Goal: Task Accomplishment & Management: Use online tool/utility

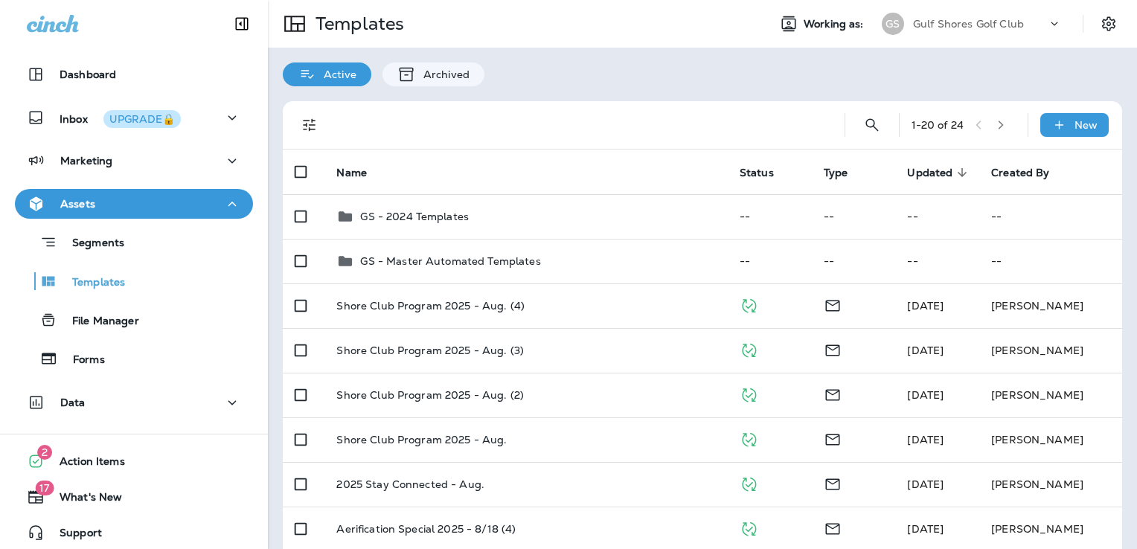
drag, startPoint x: 592, startPoint y: 147, endPoint x: 551, endPoint y: 146, distance: 41.0
click at [551, 146] on div at bounding box center [578, 125] width 485 height 48
click at [971, 19] on p "Gulf Shores Golf Club" at bounding box center [968, 24] width 111 height 12
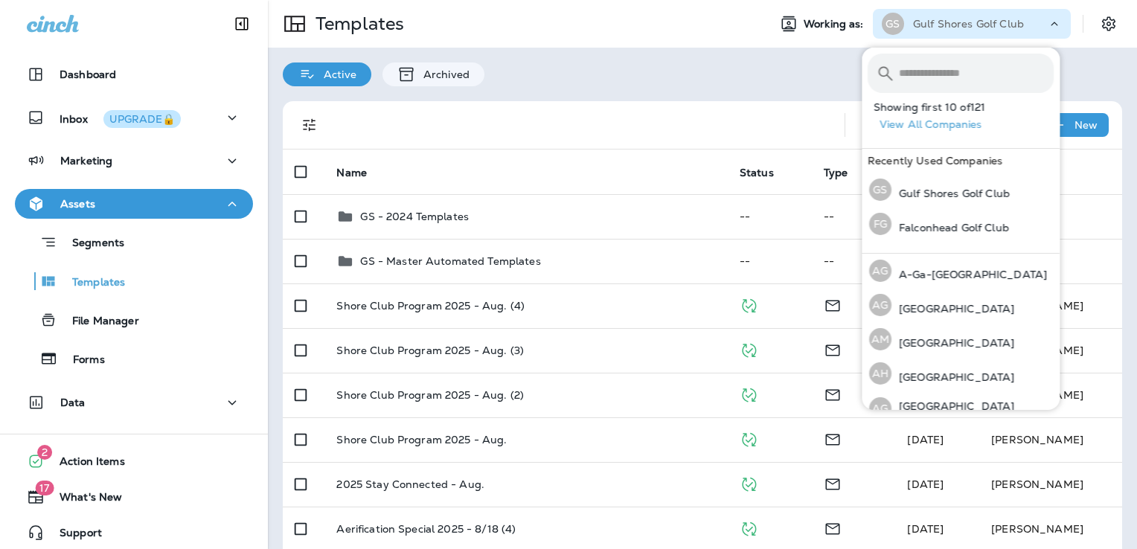
click at [923, 67] on input "text" at bounding box center [976, 73] width 155 height 39
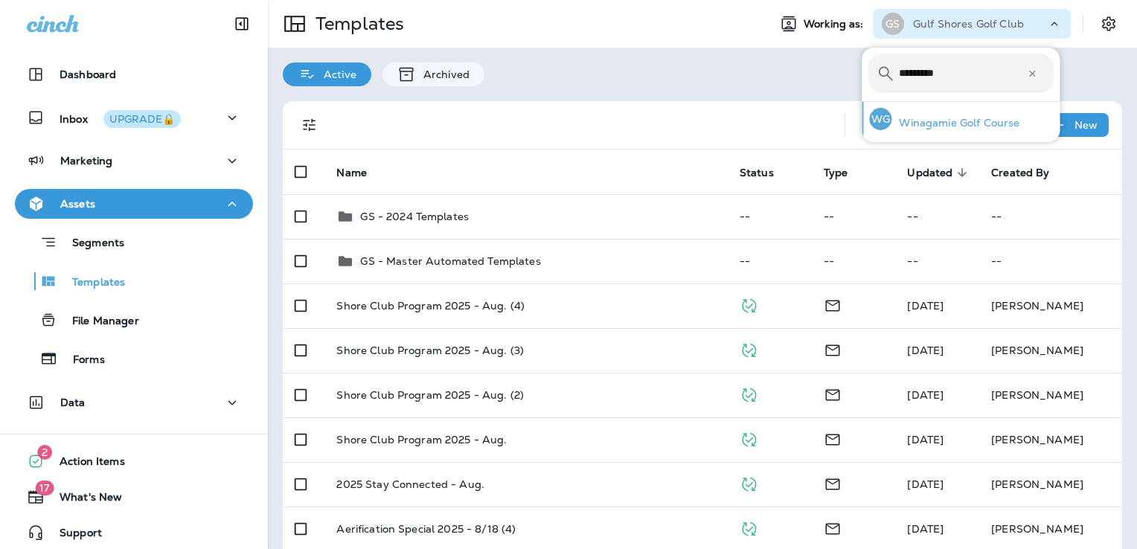
type input "*********"
click at [945, 113] on div "WG Winagamie Golf Course" at bounding box center [945, 119] width 162 height 34
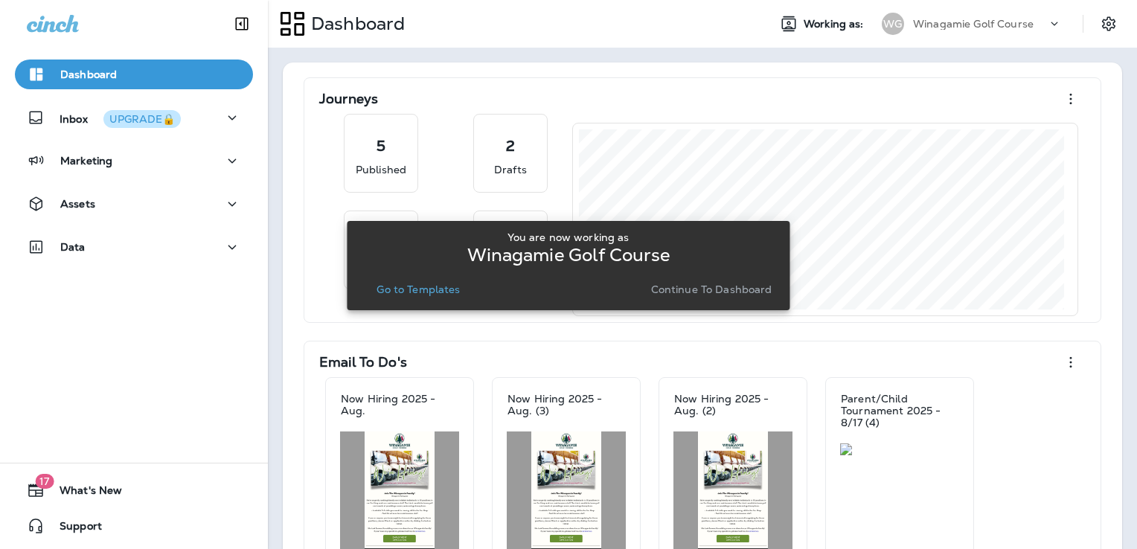
click at [437, 289] on p "Go to Templates" at bounding box center [418, 290] width 83 height 12
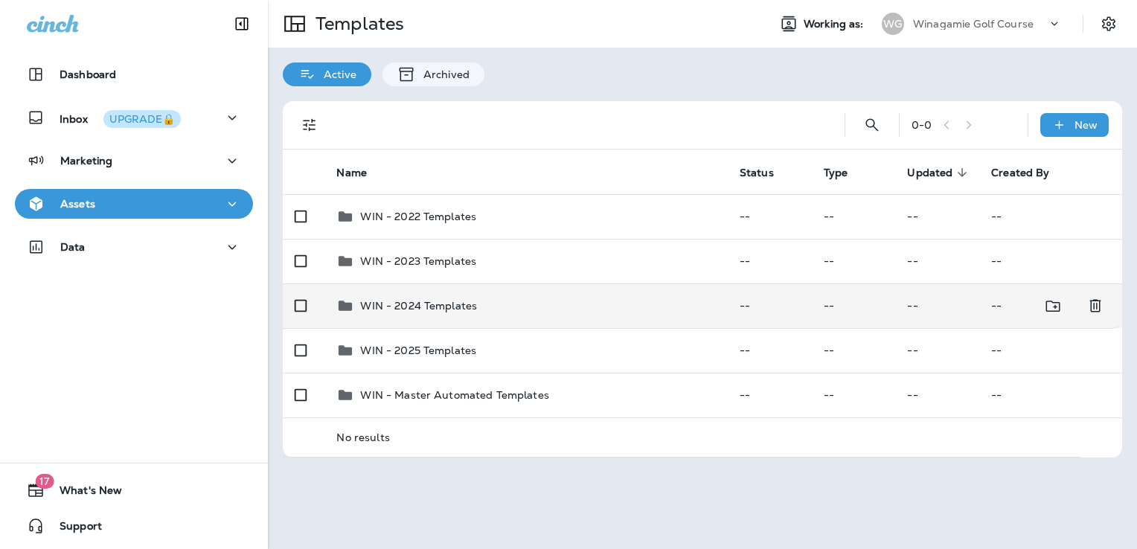
click at [532, 319] on td "WIN - 2024 Templates" at bounding box center [526, 306] width 403 height 45
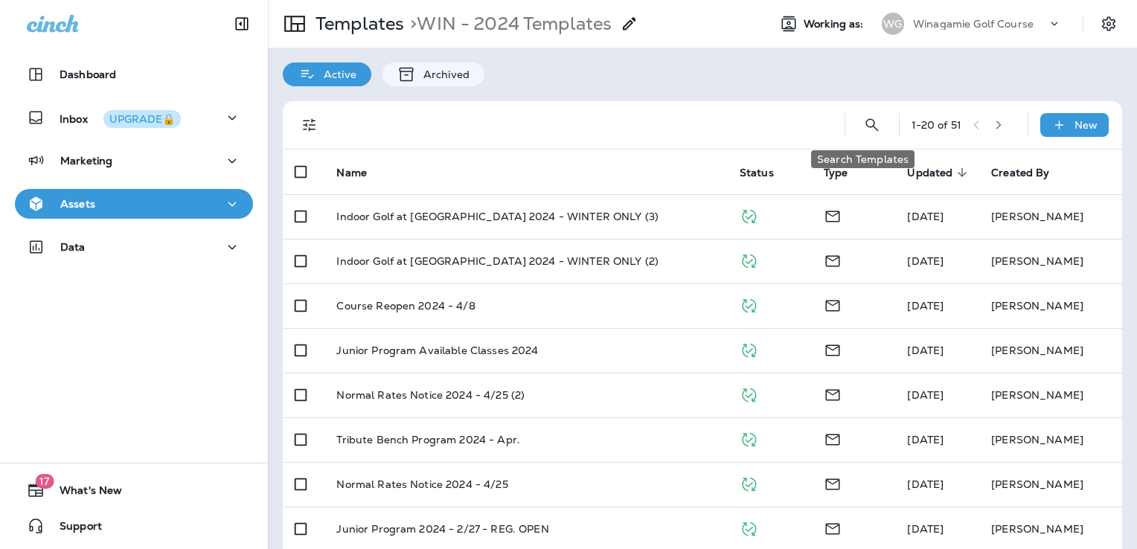
click at [876, 124] on button "Search Templates" at bounding box center [873, 125] width 30 height 30
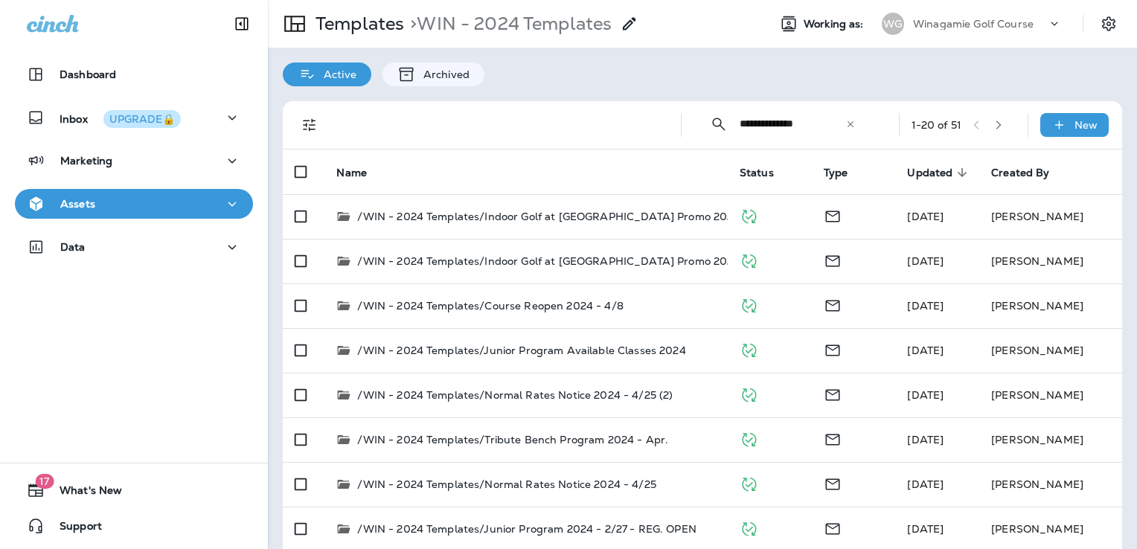
type input "**********"
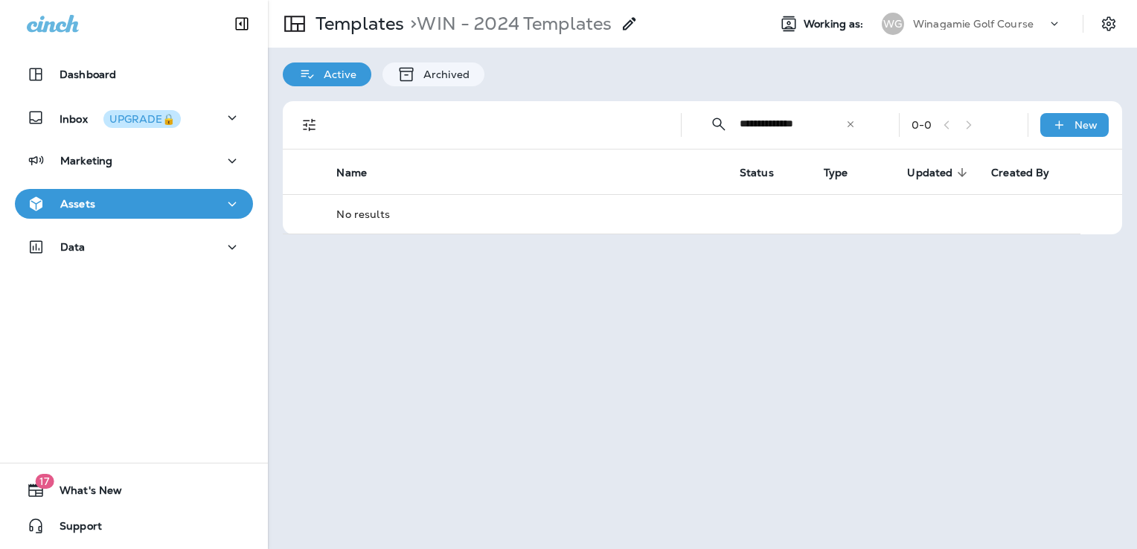
click at [851, 121] on icon at bounding box center [851, 124] width 10 height 10
click at [793, 126] on input "text" at bounding box center [806, 123] width 133 height 39
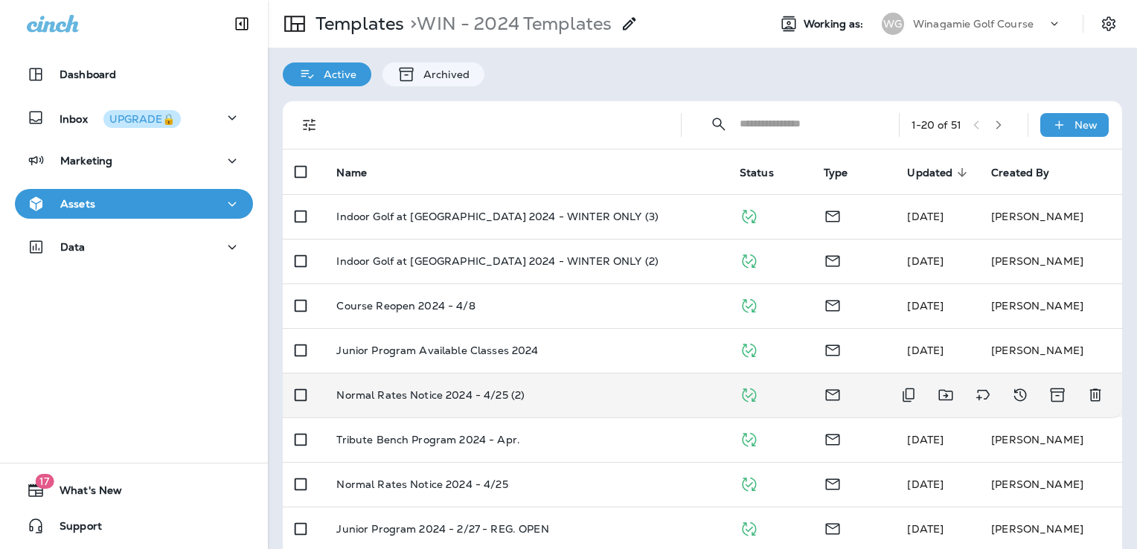
scroll to position [149, 0]
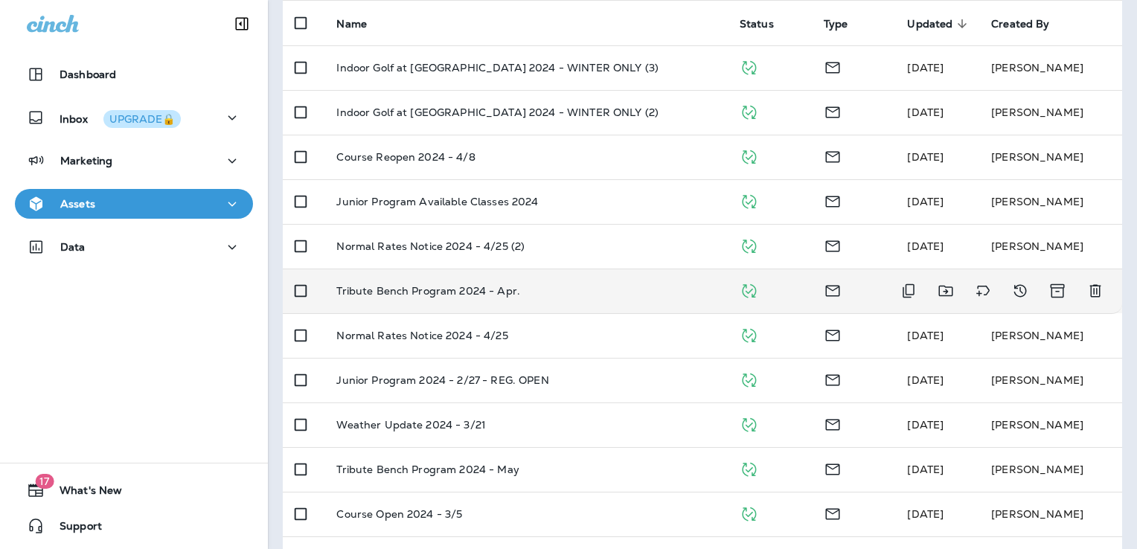
click at [569, 296] on td "Tribute Bench Program 2024 - Apr." at bounding box center [526, 291] width 403 height 45
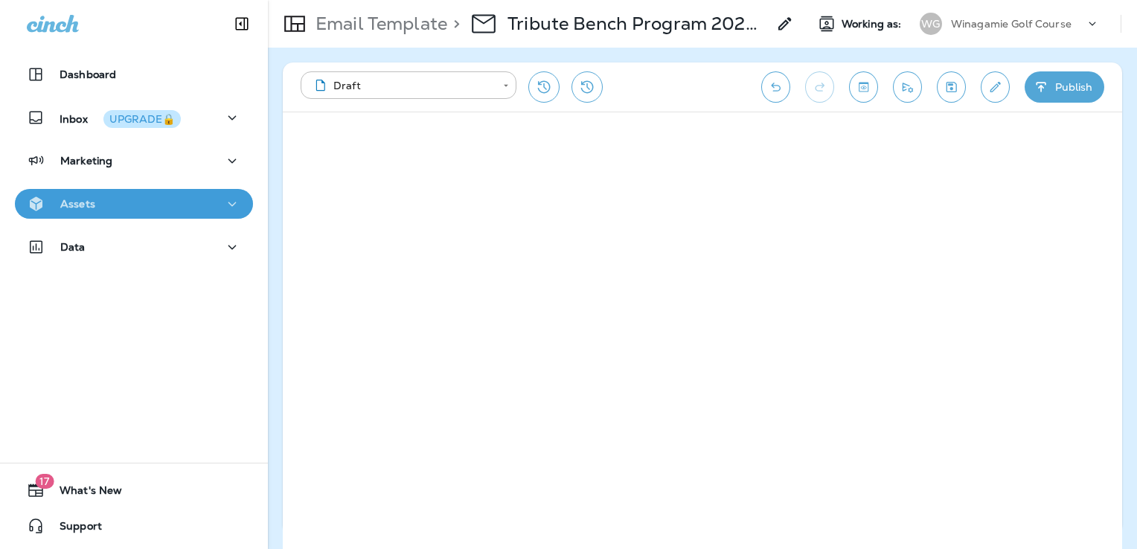
click at [167, 198] on div "Assets" at bounding box center [134, 204] width 214 height 19
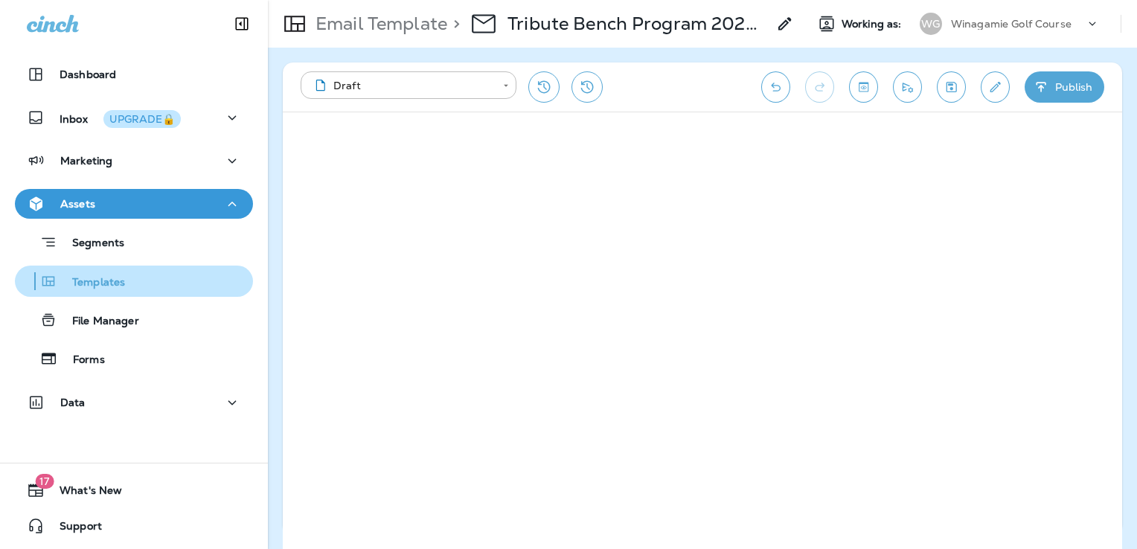
click at [133, 290] on div "Templates" at bounding box center [134, 281] width 226 height 22
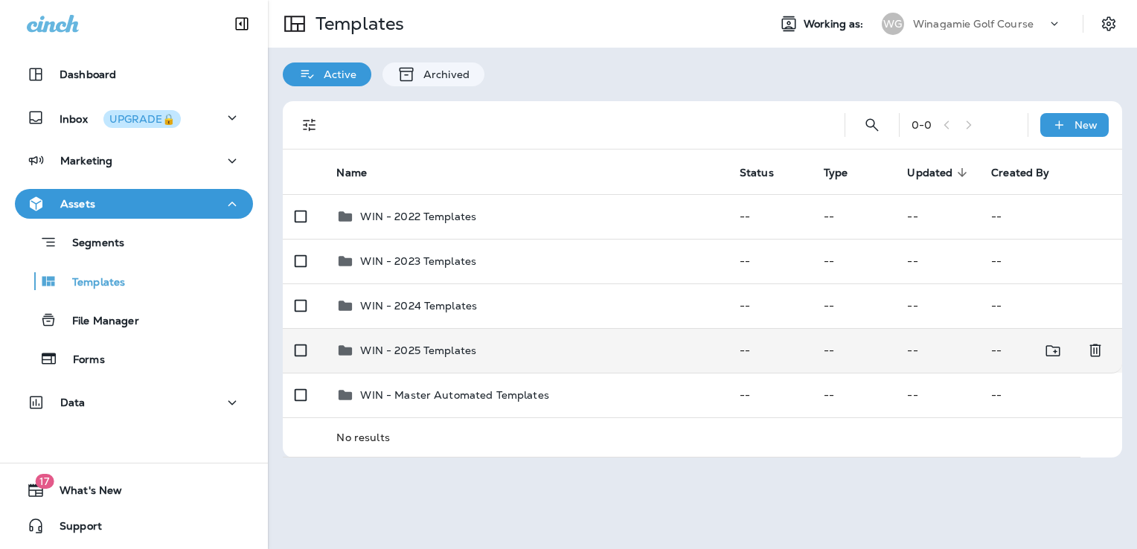
click at [539, 354] on div "WIN - 2025 Templates" at bounding box center [525, 351] width 379 height 18
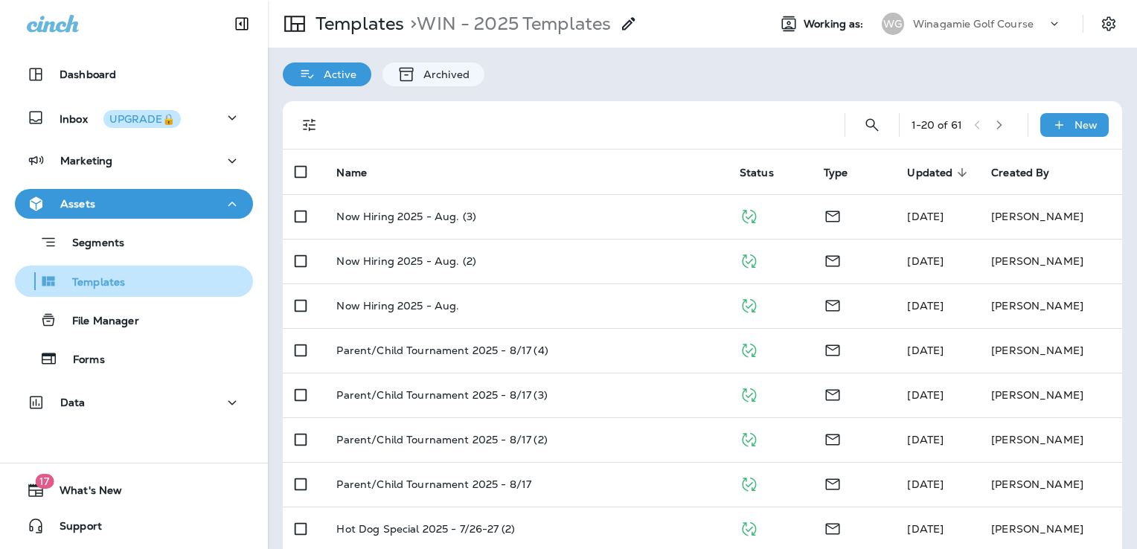
click at [132, 275] on div "Templates" at bounding box center [134, 281] width 226 height 22
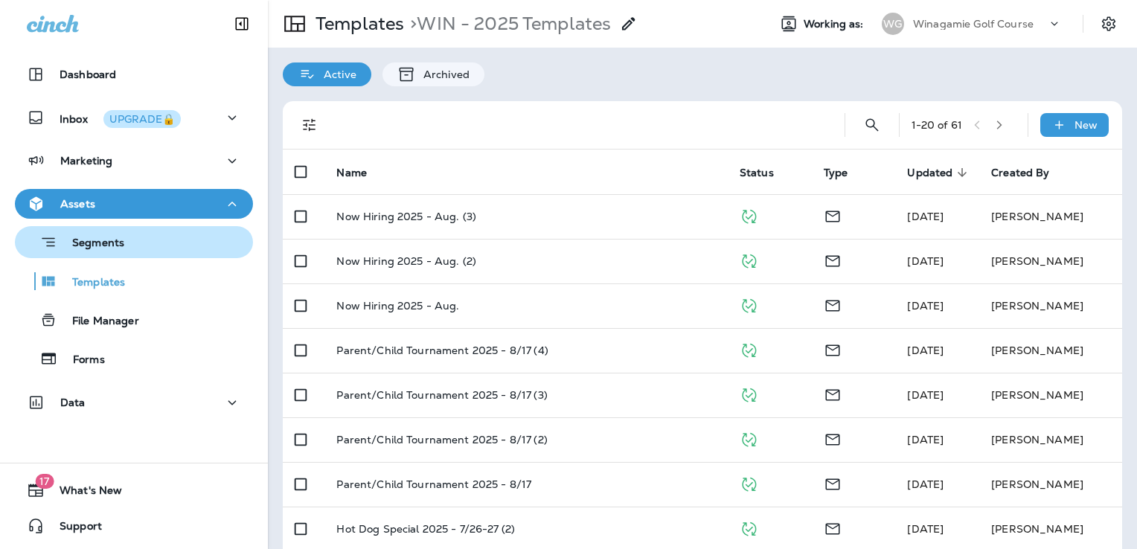
click at [140, 251] on div "Segments" at bounding box center [134, 242] width 226 height 23
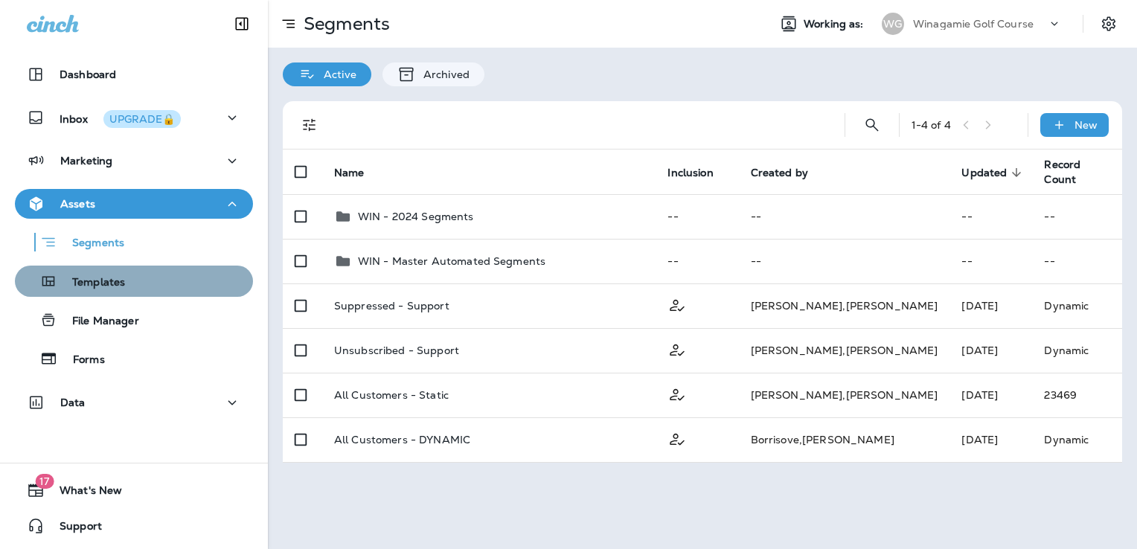
click at [137, 280] on div "Templates" at bounding box center [134, 281] width 226 height 22
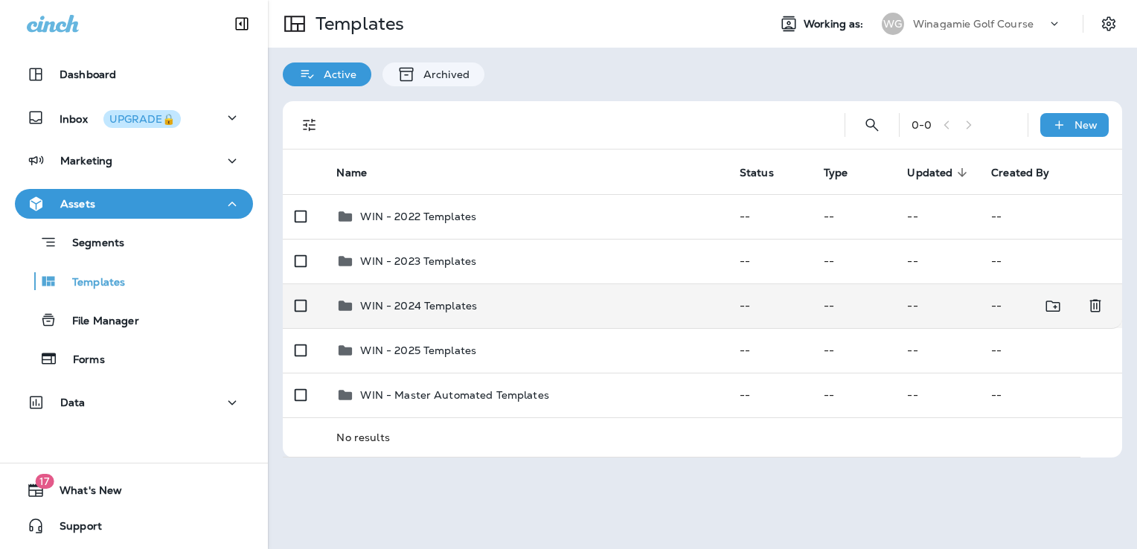
click at [549, 309] on div "WIN - 2024 Templates" at bounding box center [525, 306] width 379 height 18
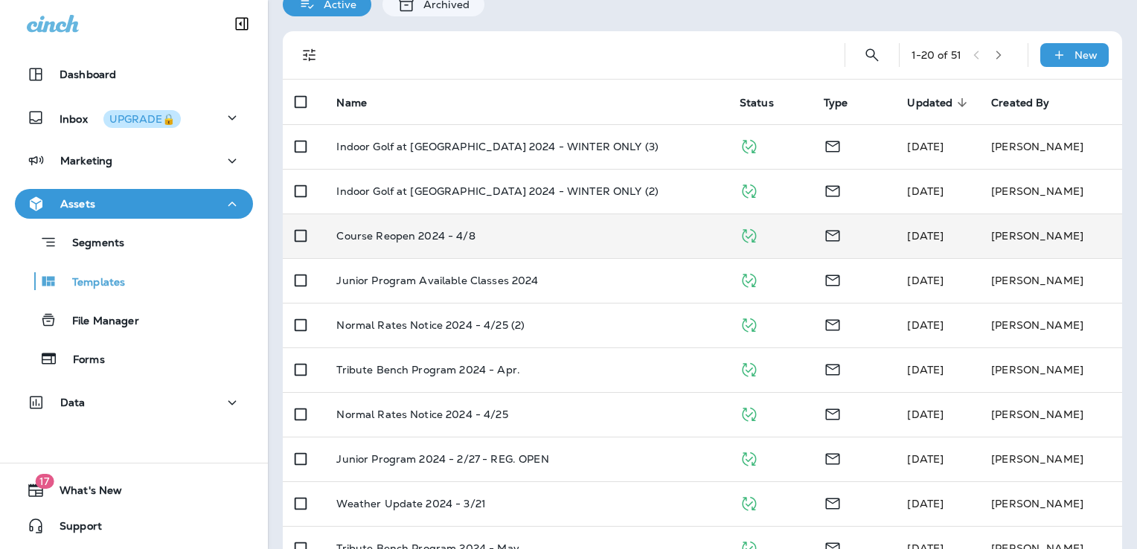
scroll to position [149, 0]
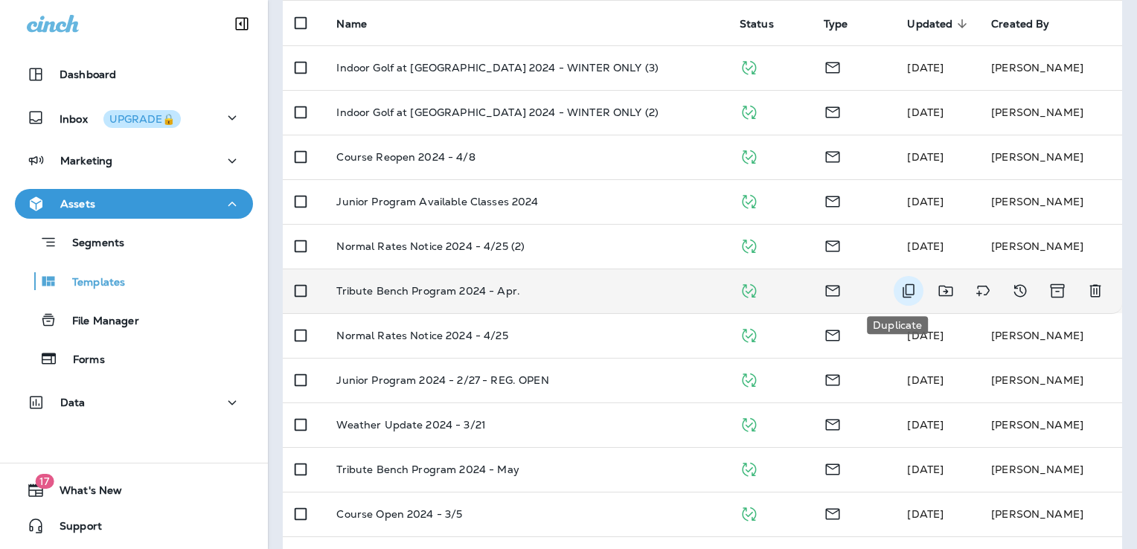
click at [903, 294] on icon "Duplicate" at bounding box center [909, 291] width 12 height 14
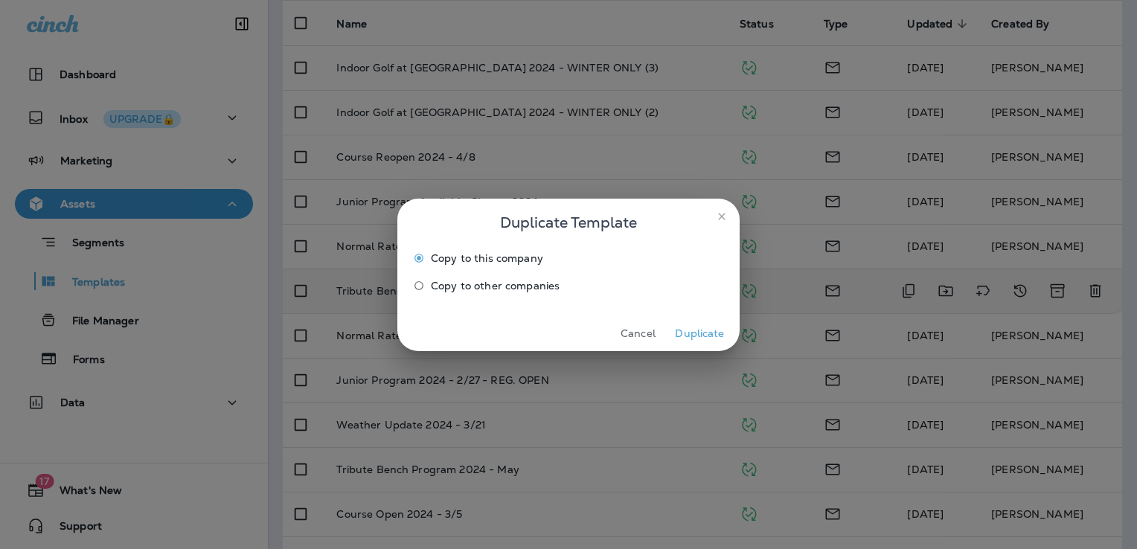
click at [703, 333] on button "Duplicate" at bounding box center [700, 333] width 56 height 23
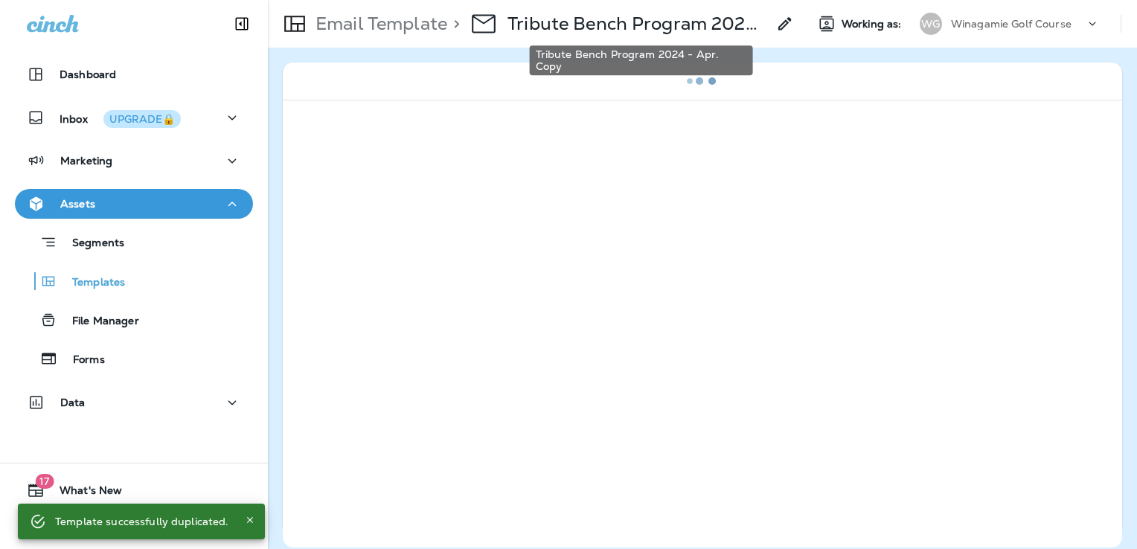
click at [691, 28] on p "Tribute Bench Program 2024 - Apr. Copy" at bounding box center [638, 24] width 260 height 22
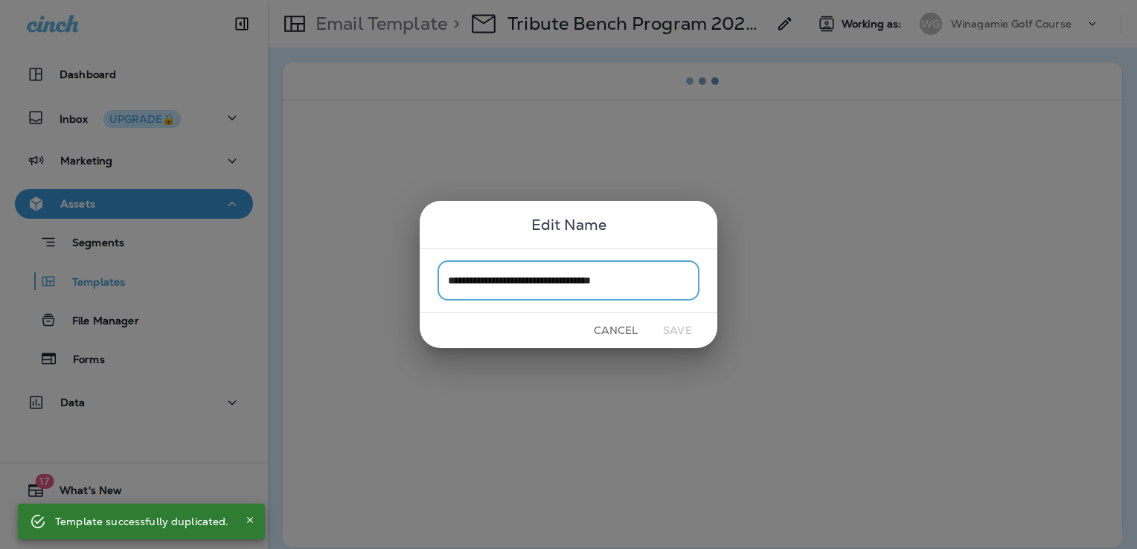
click at [615, 279] on input "**********" at bounding box center [569, 280] width 262 height 39
click at [684, 275] on input "**********" at bounding box center [569, 280] width 262 height 39
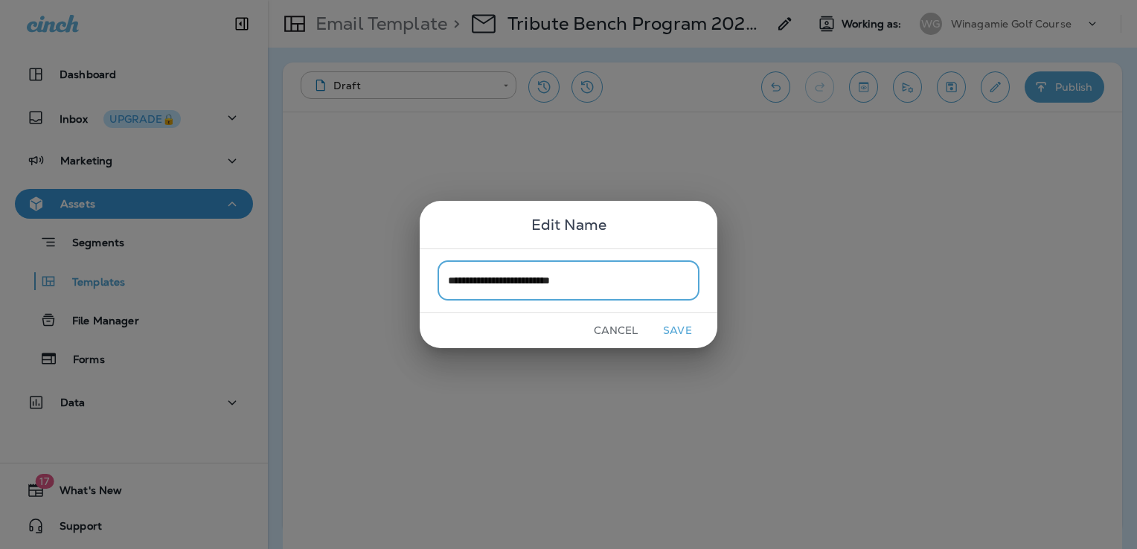
click at [670, 282] on input "**********" at bounding box center [569, 280] width 262 height 39
type input "**********"
click at [673, 328] on button "Save" at bounding box center [678, 330] width 56 height 23
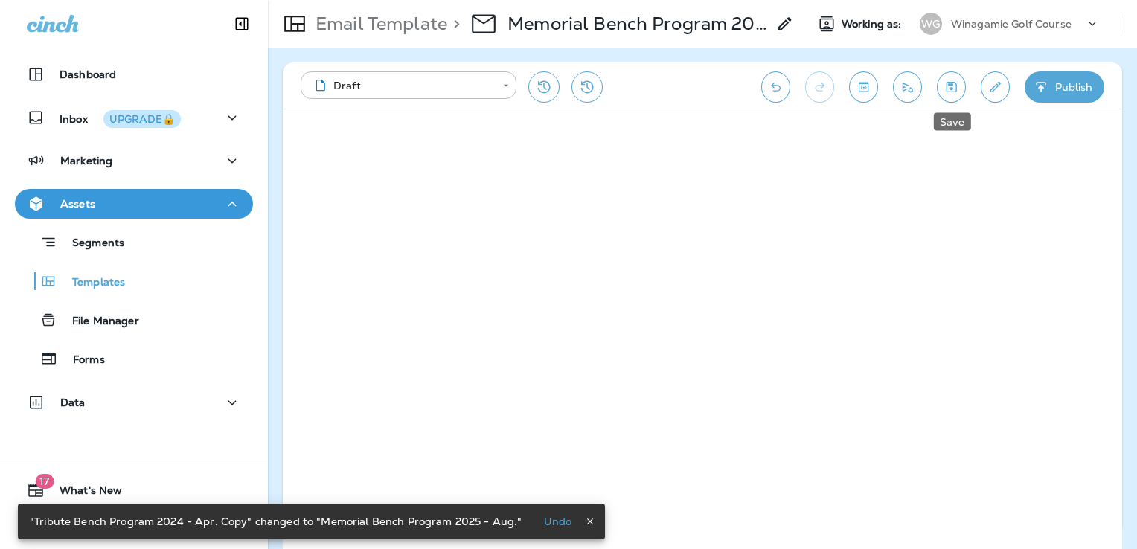
click at [952, 85] on icon "Save" at bounding box center [952, 87] width 10 height 10
click at [998, 87] on icon "Edit details" at bounding box center [996, 87] width 16 height 15
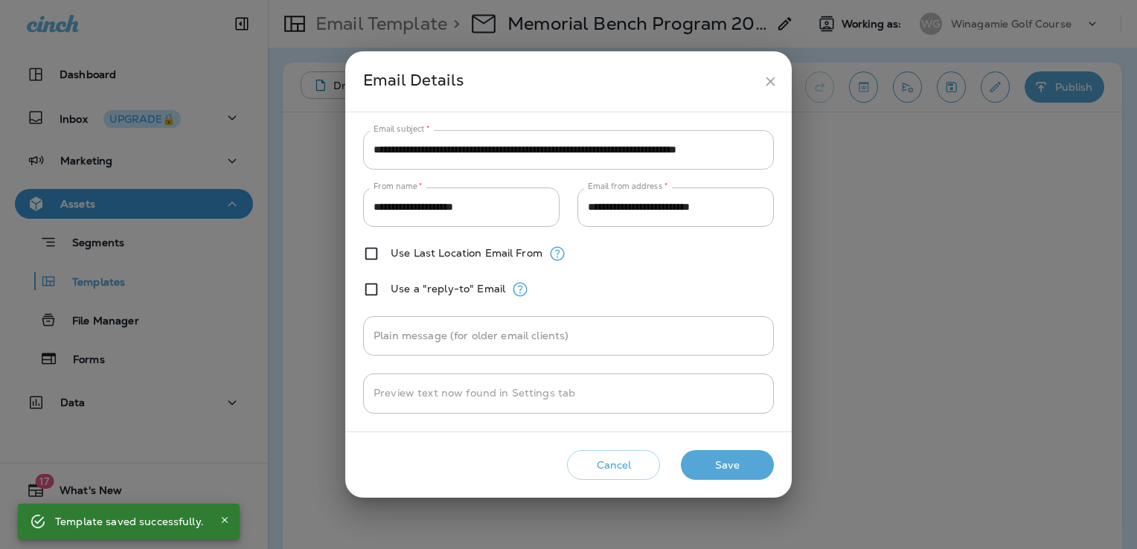
click at [731, 150] on input "**********" at bounding box center [568, 149] width 411 height 39
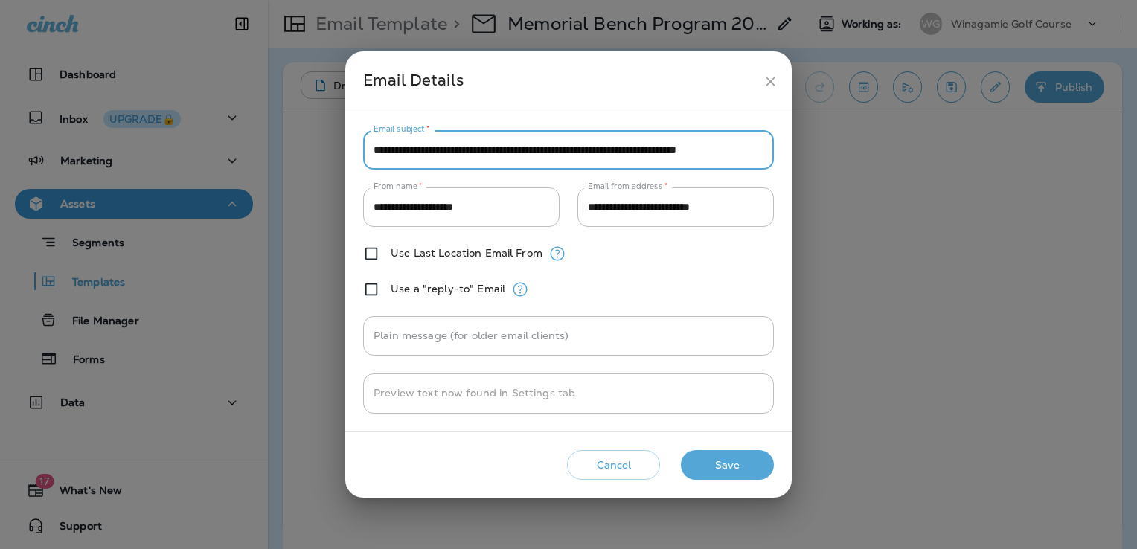
scroll to position [0, 59]
click at [741, 463] on button "Save" at bounding box center [727, 465] width 93 height 31
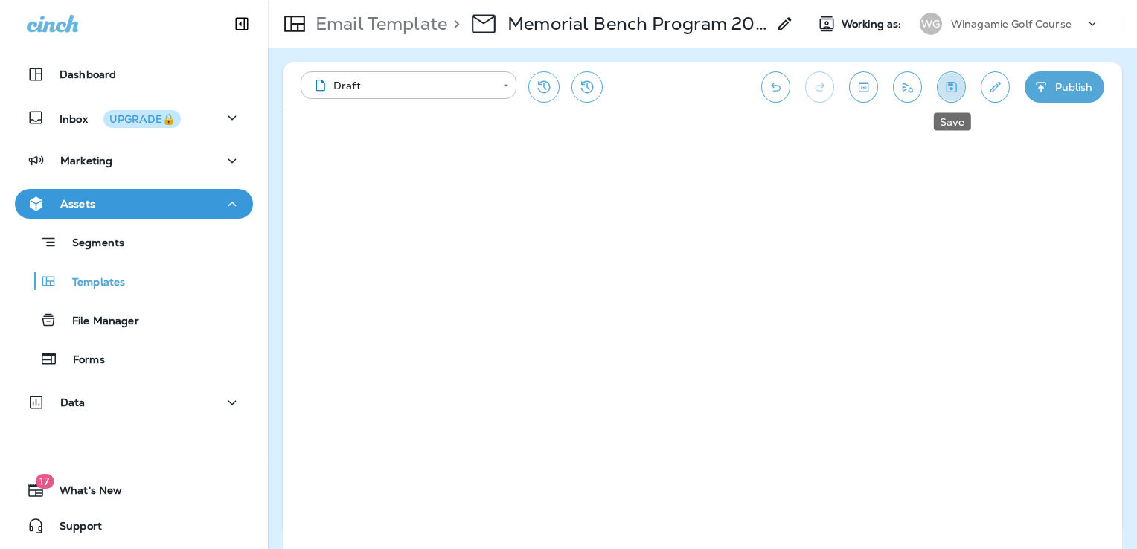
click at [953, 87] on icon "Save" at bounding box center [952, 87] width 16 height 15
click at [906, 88] on icon "Send test email" at bounding box center [908, 87] width 16 height 15
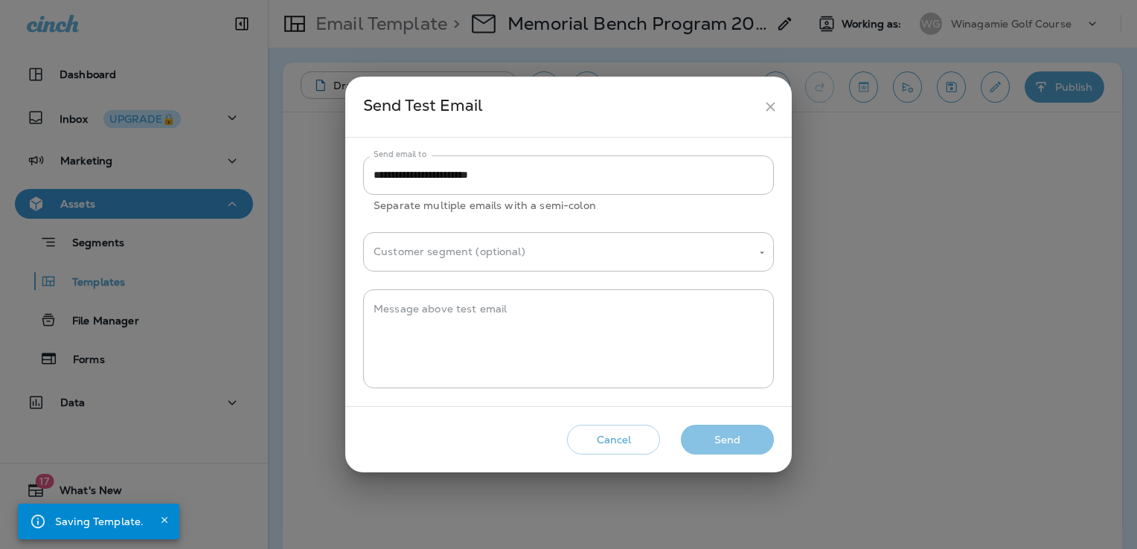
click at [735, 442] on button "Send" at bounding box center [727, 440] width 93 height 31
